Goal: Task Accomplishment & Management: Use online tool/utility

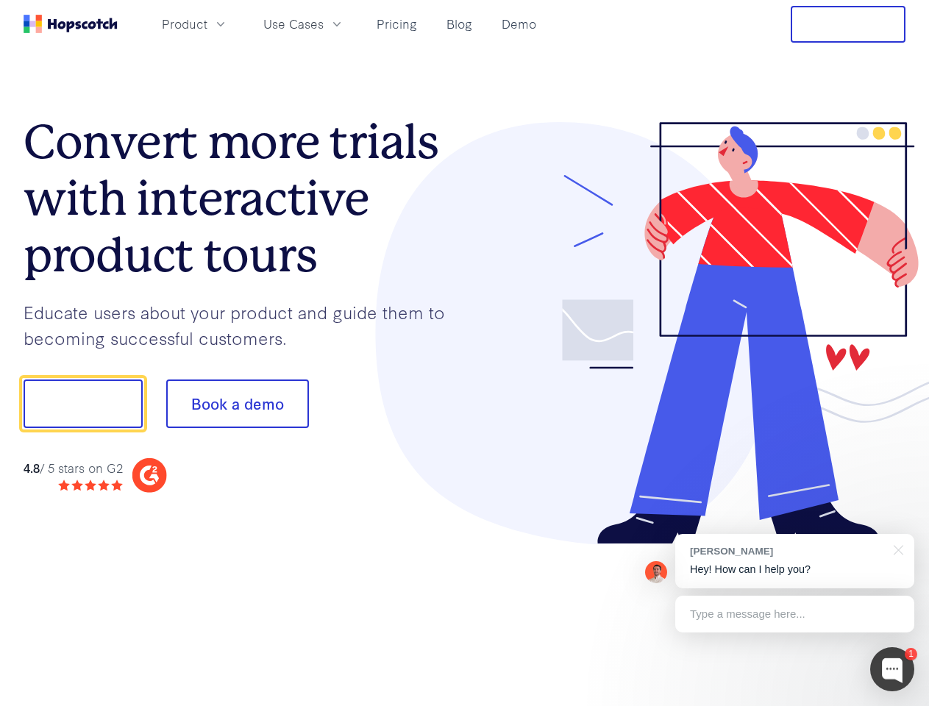
click at [465, 353] on div at bounding box center [686, 333] width 442 height 423
click at [208, 24] on span "Product" at bounding box center [185, 24] width 46 height 18
click at [324, 24] on span "Use Cases" at bounding box center [293, 24] width 60 height 18
click at [848, 24] on button "Free Trial" at bounding box center [848, 24] width 115 height 37
click at [82, 404] on button "Show me!" at bounding box center [83, 404] width 119 height 49
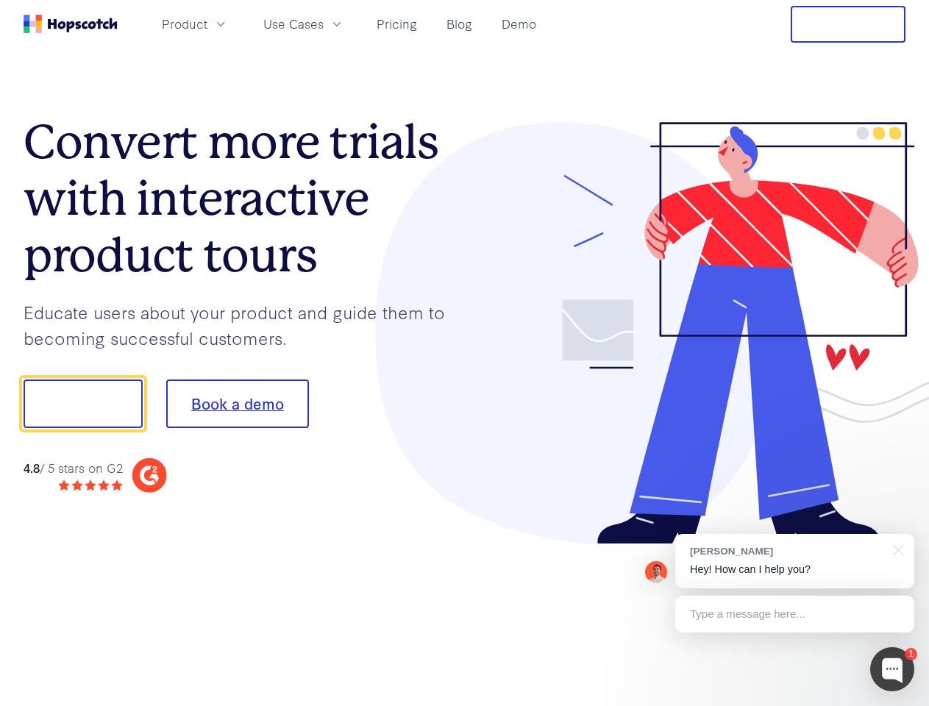
click at [237, 404] on button "Book a demo" at bounding box center [237, 404] width 143 height 49
click at [893, 670] on div at bounding box center [893, 670] width 44 height 44
click at [795, 561] on div "[PERSON_NAME] Hey! How can I help you?" at bounding box center [795, 561] width 239 height 54
click at [896, 549] on div at bounding box center [777, 402] width 276 height 491
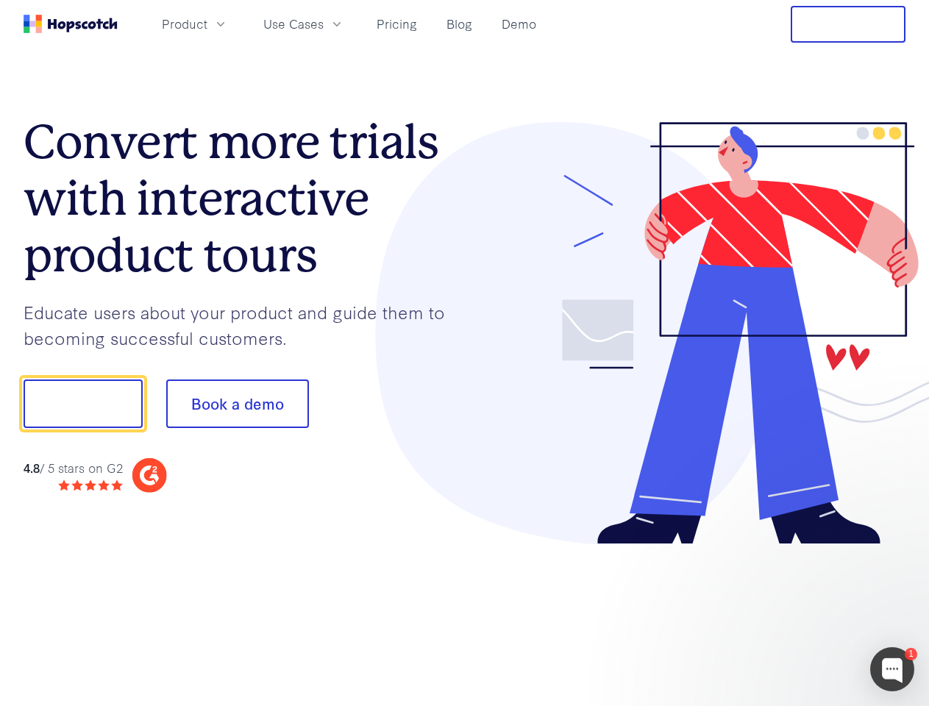
click at [795, 614] on div at bounding box center [777, 501] width 276 height 294
